Goal: Transaction & Acquisition: Purchase product/service

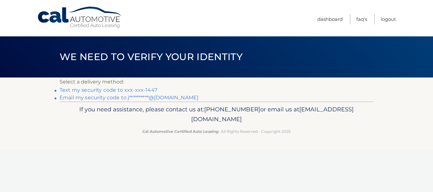
click at [102, 89] on link "Text my security code to xxx-xxx-1447" at bounding box center [109, 90] width 98 height 6
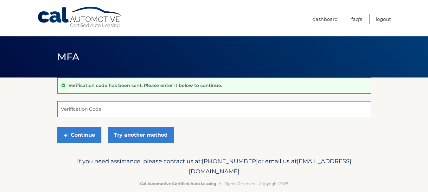
click at [96, 103] on input "Verification Code" at bounding box center [214, 109] width 314 height 16
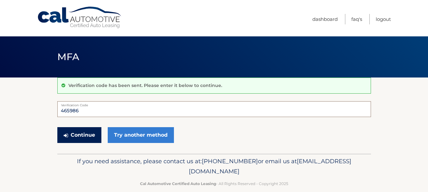
type input "465986"
click at [80, 136] on button "Continue" at bounding box center [79, 135] width 44 height 16
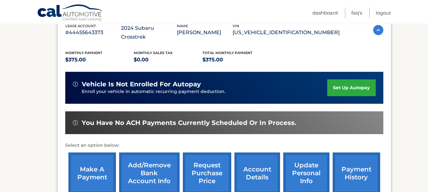
scroll to position [158, 0]
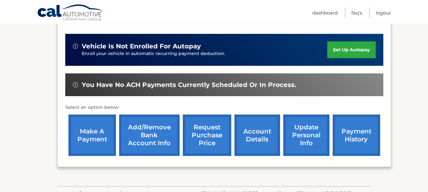
click at [93, 130] on link "make a payment" at bounding box center [92, 135] width 48 height 41
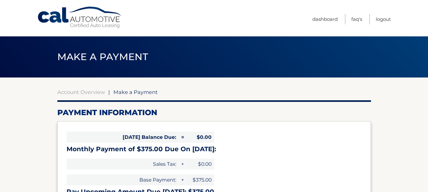
select select "Zjk4ZGYzZmUtMjk4Zi00NWNmLWE0NmMtYTc1NGEzOGI2Yzcz"
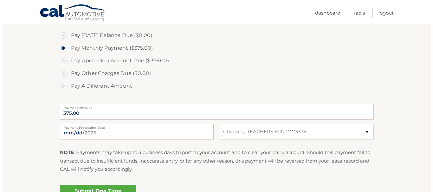
scroll to position [222, 0]
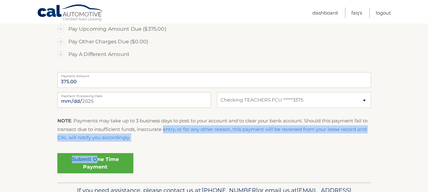
drag, startPoint x: 96, startPoint y: 162, endPoint x: 165, endPoint y: 130, distance: 76.5
click at [165, 130] on fieldset "Pay Today's Balance Due ($0.00) Pay Monthly Payment ($375.00) Pay Upcoming Amou…" at bounding box center [214, 89] width 314 height 187
click at [125, 104] on input "2025-09-22" at bounding box center [134, 100] width 154 height 16
type input "2025-09-26"
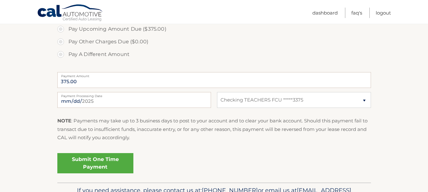
click at [110, 164] on link "Submit One Time Payment" at bounding box center [95, 163] width 76 height 20
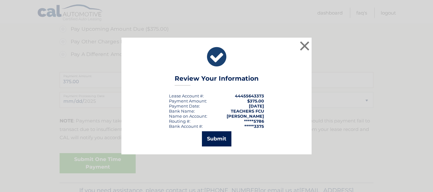
click at [223, 139] on button "Submit" at bounding box center [216, 138] width 29 height 15
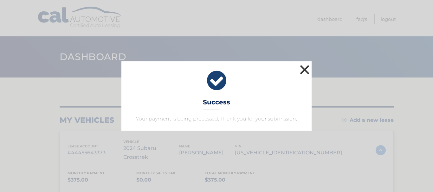
click at [307, 67] on button "×" at bounding box center [304, 69] width 13 height 13
